Goal: Task Accomplishment & Management: Complete application form

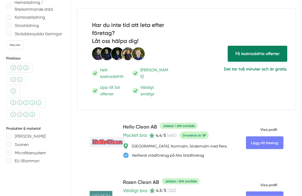
scroll to position [163, 0]
click at [260, 53] on span "Få kostnadsfria offerter" at bounding box center [258, 53] width 60 height 16
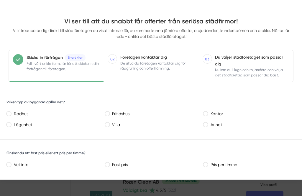
click at [105, 129] on div "Vilken typ av byggnad gäller det? Radhus Fritidshus Kontor Lägenhet Villa Annat" at bounding box center [151, 114] width 302 height 38
click at [110, 126] on label "Villa" at bounding box center [153, 124] width 88 height 7
click at [109, 126] on villa "Villa" at bounding box center [107, 124] width 4 height 4
radio villa "true"
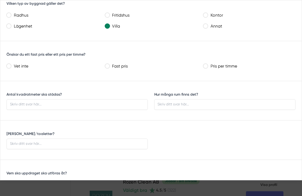
scroll to position [108, 0]
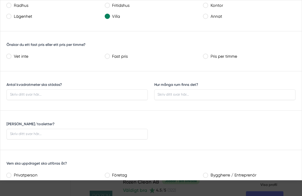
click at [208, 55] on timme "Pris per timme" at bounding box center [205, 56] width 4 height 4
radio timme "true"
click at [31, 95] on input "Antal kvadratmeter ska städas?" at bounding box center [76, 94] width 141 height 11
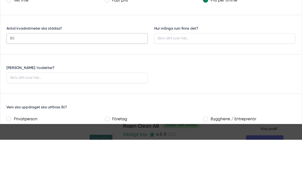
type input "80"
click at [179, 89] on input "Hur många rum finns det?" at bounding box center [224, 94] width 141 height 11
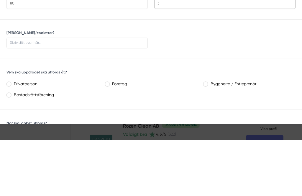
scroll to position [143, 0]
type input "3"
click at [36, 93] on input "[PERSON_NAME]/toaletter?" at bounding box center [76, 98] width 141 height 11
type input "Q"
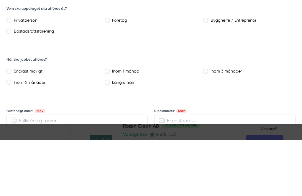
scroll to position [207, 0]
type input "1"
click at [13, 72] on label "Privatperson" at bounding box center [55, 75] width 88 height 7
click at [11, 74] on input "Privatperson" at bounding box center [8, 76] width 4 height 4
radio input "true"
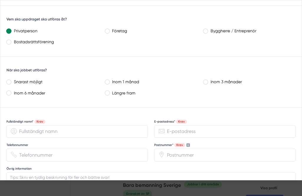
scroll to position [253, 0]
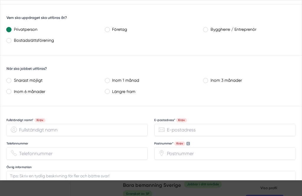
click at [110, 80] on label "Inom 1 månad" at bounding box center [153, 79] width 88 height 7
click at [109, 80] on månad "Inom 1 månad" at bounding box center [107, 80] width 4 height 4
radio månad "true"
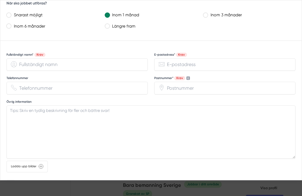
scroll to position [321, 0]
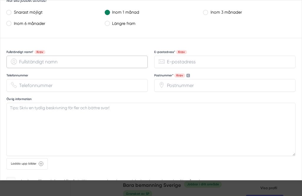
click at [29, 62] on input "Fullständigt namn* Krav" at bounding box center [76, 62] width 141 height 13
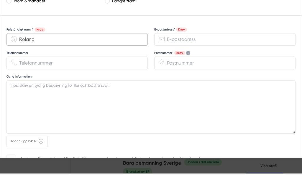
type input "Roland"
click at [199, 56] on input "E-postadress* Krav" at bounding box center [224, 62] width 141 height 13
type input "rolandolson@gmail.com"
click at [49, 79] on input "Telefonnummer" at bounding box center [76, 85] width 141 height 13
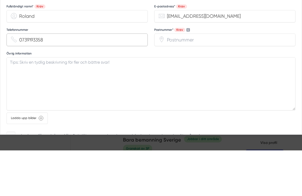
type input "0739193358"
click at [182, 79] on input "Postnummer* Krav" at bounding box center [224, 85] width 141 height 13
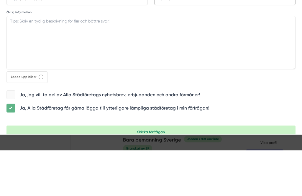
scroll to position [361, 0]
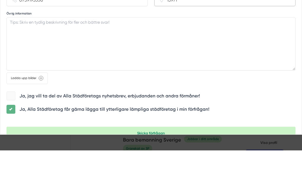
type input "13971"
click at [43, 63] on textarea "Övrig information" at bounding box center [150, 89] width 289 height 53
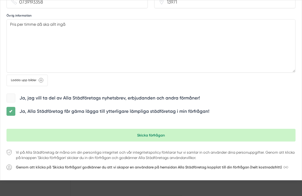
scroll to position [404, 0]
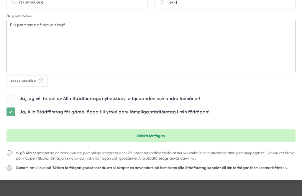
type textarea "Pris per timme då ska allt ingå"
click at [155, 133] on button "Skicka förfrågan" at bounding box center [150, 135] width 289 height 13
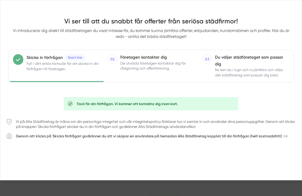
scroll to position [0, 0]
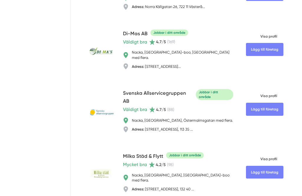
scroll to position [487, 0]
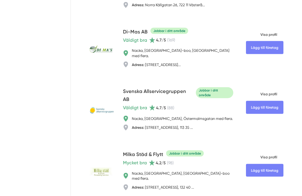
click at [272, 41] on link "Lägg till företag" at bounding box center [265, 47] width 38 height 13
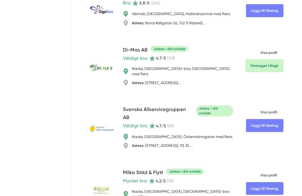
scroll to position [468, 0]
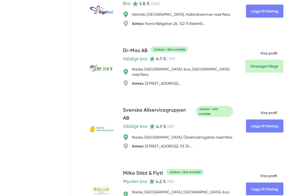
click at [181, 81] on div "Adress: [STREET_ADDRESS]..." at bounding box center [156, 83] width 49 height 5
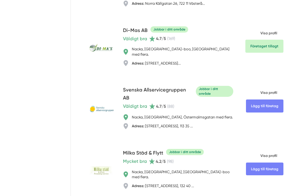
scroll to position [488, 0]
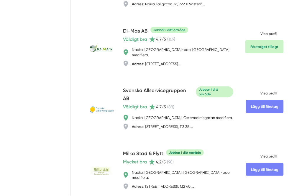
click at [271, 163] on link "Lägg till företag" at bounding box center [265, 169] width 38 height 13
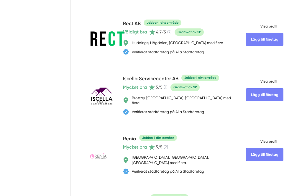
scroll to position [1408, 0]
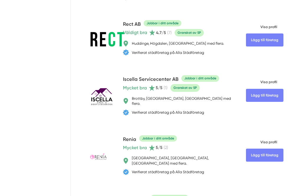
click at [274, 89] on link "Lägg till företag" at bounding box center [265, 95] width 38 height 13
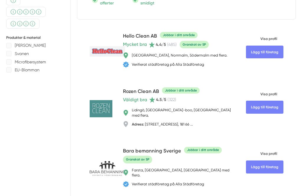
scroll to position [253, 0]
click at [272, 106] on link "Lägg till företag" at bounding box center [265, 107] width 38 height 13
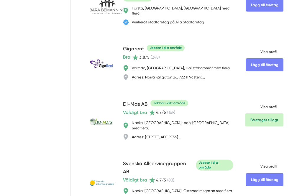
scroll to position [414, 0]
